Goal: Navigation & Orientation: Find specific page/section

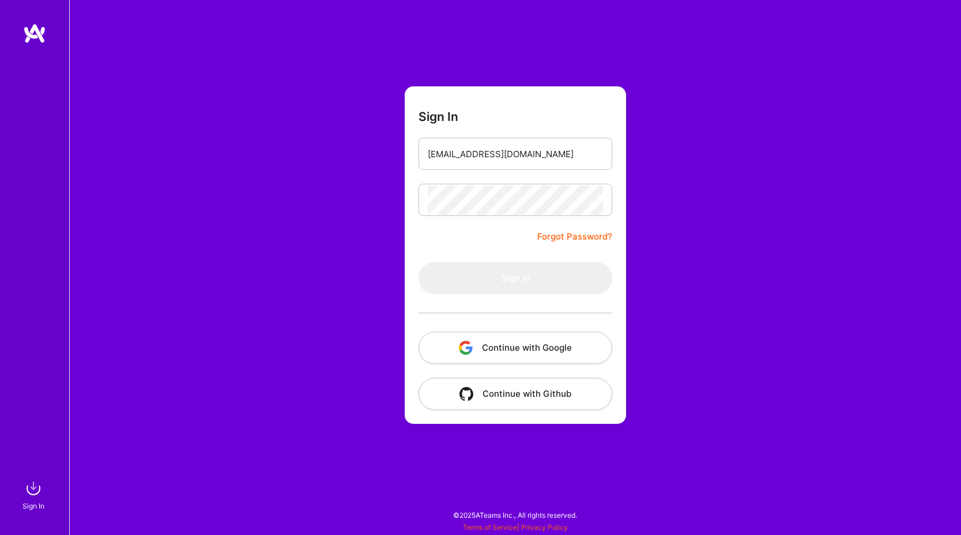
type input "[EMAIL_ADDRESS][DOMAIN_NAME]"
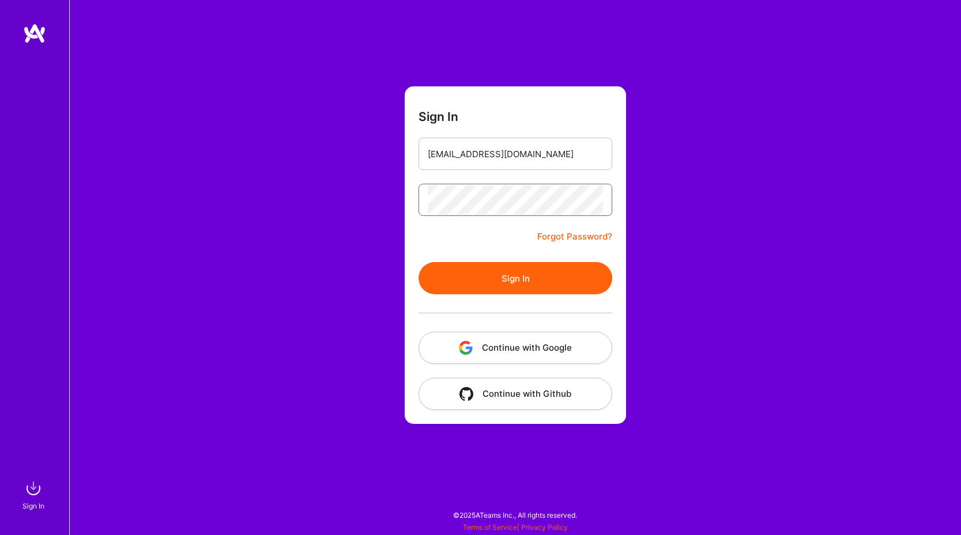
click at [515, 278] on button "Sign In" at bounding box center [515, 278] width 194 height 32
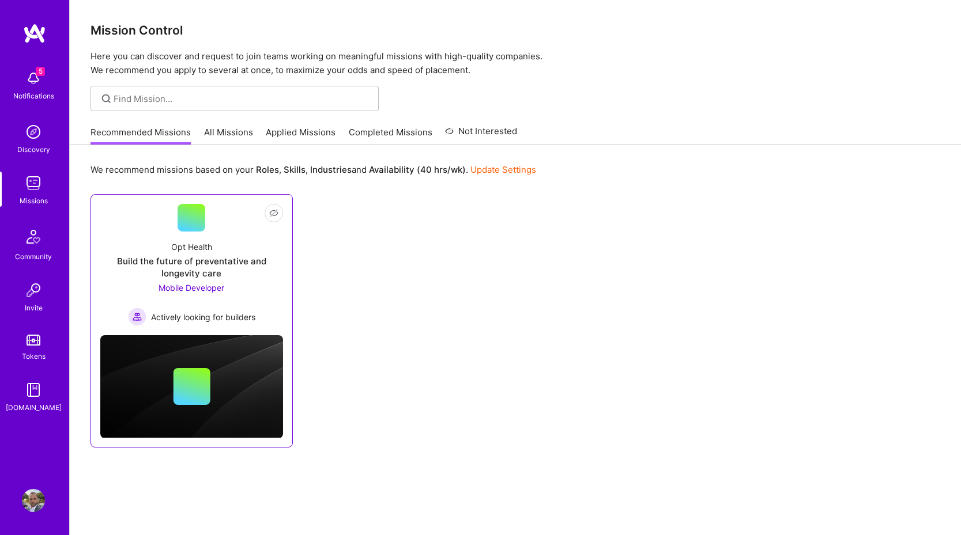
click at [202, 269] on div "Build the future of preventative and longevity care" at bounding box center [191, 267] width 183 height 24
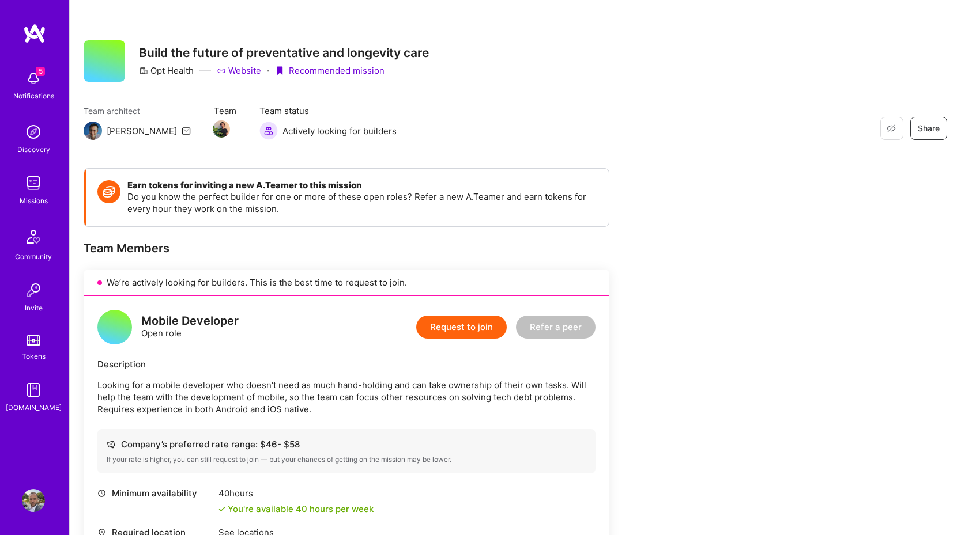
click at [35, 73] on img at bounding box center [33, 78] width 23 height 23
click at [688, 88] on div "5 5 Notifications Discovery Missions Community Invite Tokens [DOMAIN_NAME] Prof…" at bounding box center [480, 513] width 961 height 1027
